Goal: Find specific fact: Find specific fact

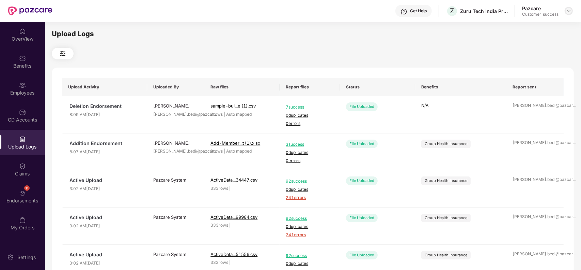
click at [568, 12] on img at bounding box center [568, 10] width 5 height 5
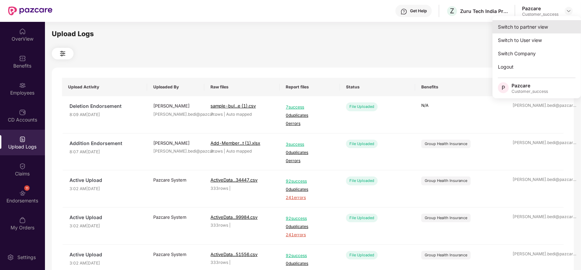
click at [553, 24] on div "Switch to partner view" at bounding box center [537, 26] width 89 height 13
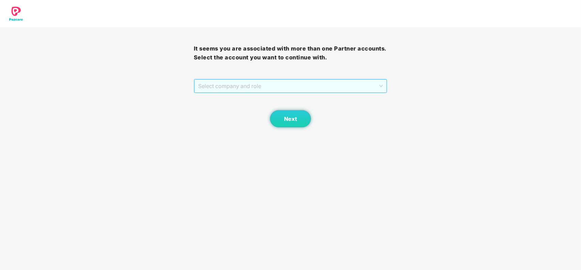
click at [230, 87] on span "Select company and role" at bounding box center [290, 85] width 185 height 13
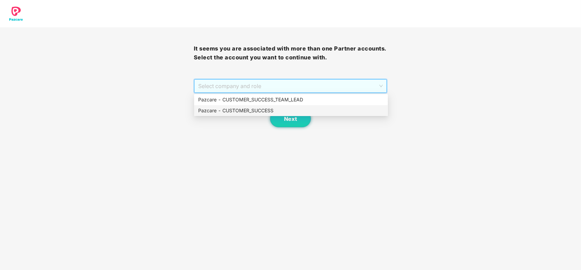
click at [222, 107] on div "Pazcare - CUSTOMER_SUCCESS" at bounding box center [291, 110] width 186 height 7
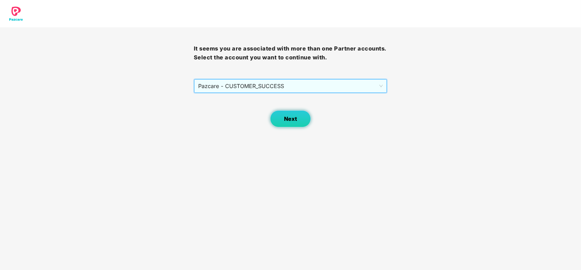
click at [292, 115] on button "Next" at bounding box center [290, 118] width 41 height 17
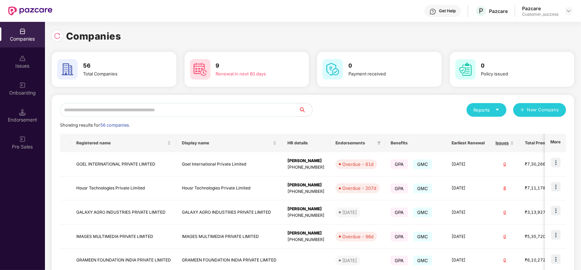
click at [158, 109] on input "text" at bounding box center [179, 110] width 239 height 14
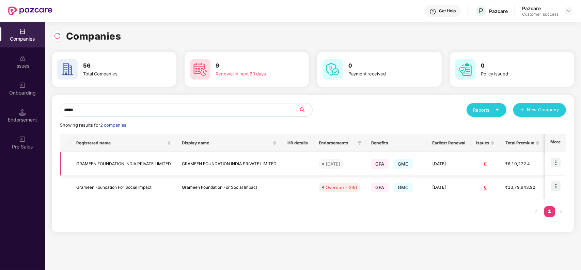
type input "*****"
click at [158, 161] on td "GRAMEEN FOUNDATION INDIA PRIVATE LIMITED" at bounding box center [124, 164] width 106 height 24
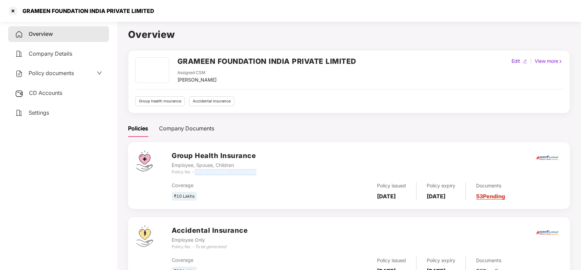
drag, startPoint x: 195, startPoint y: 172, endPoint x: 286, endPoint y: 173, distance: 90.7
click at [286, 173] on div "Group Health Insurance Employee, Spouse, Children Policy No. - 4016/X/O/3938376…" at bounding box center [367, 162] width 391 height 25
copy div "4016/X/O/393837623/00/000"
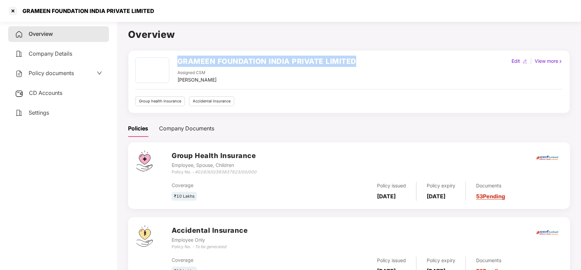
drag, startPoint x: 179, startPoint y: 60, endPoint x: 365, endPoint y: 59, distance: 186.1
click at [365, 59] on div "GRAMEEN FOUNDATION INDIA PRIVATE LIMITED Assigned CSM [PERSON_NAME] Edit | View…" at bounding box center [349, 70] width 428 height 26
copy h2 "GRAMEEN FOUNDATION INDIA PRIVATE LIMITED"
